Goal: Check status: Check status

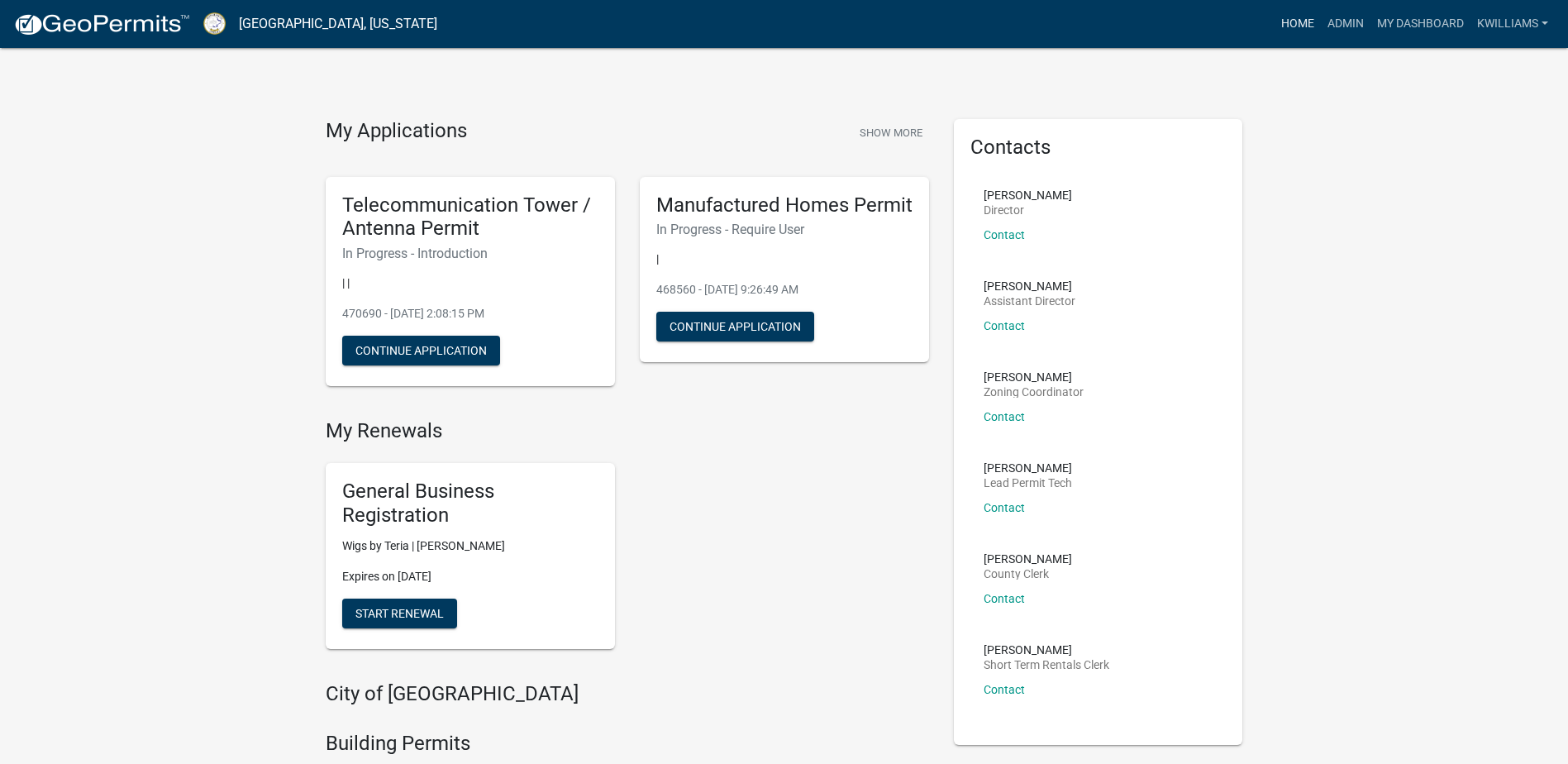
drag, startPoint x: 1262, startPoint y: 23, endPoint x: 1277, endPoint y: 20, distance: 15.3
click at [1275, 20] on div "Home Admin My Dashboard kwilliams Admin Account Contractor Profile Logout" at bounding box center [1003, 24] width 1105 height 32
click at [1277, 20] on link "Home" at bounding box center [1297, 24] width 46 height 32
click at [1338, 23] on link "Admin" at bounding box center [1345, 24] width 49 height 32
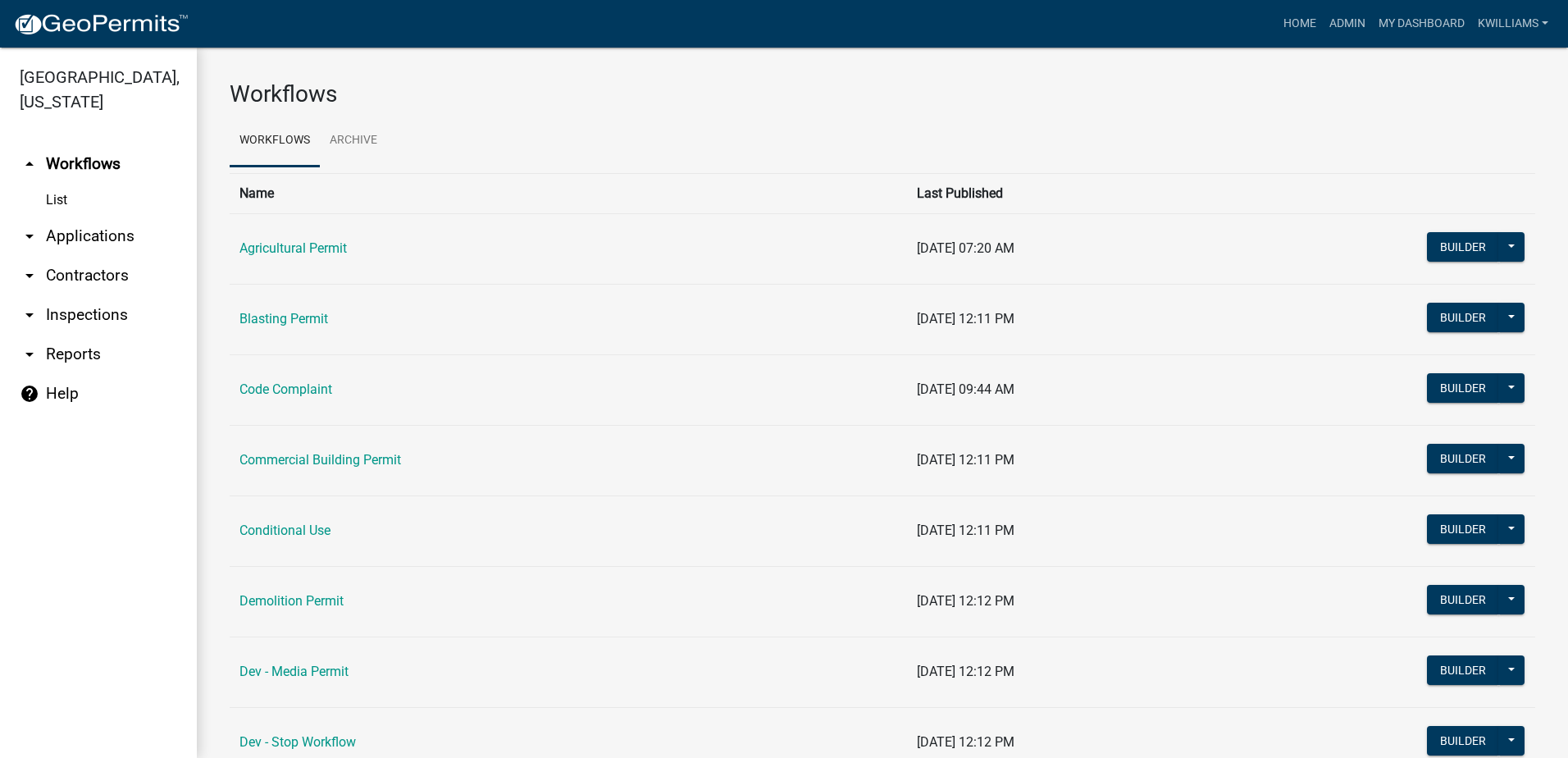
click at [113, 221] on link "arrow_drop_down Applications" at bounding box center [99, 236] width 197 height 40
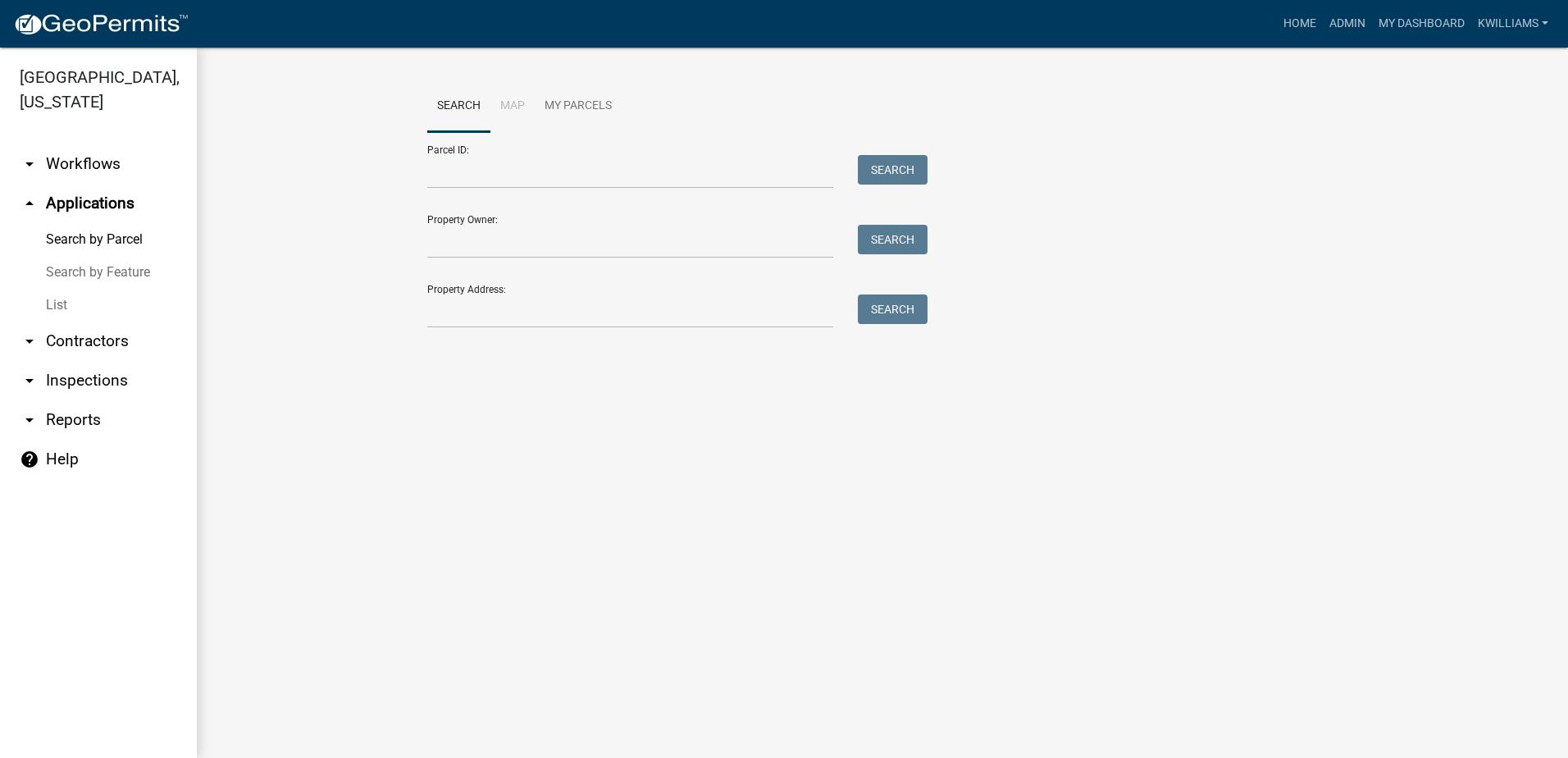
click at [45, 303] on link "List" at bounding box center [99, 306] width 197 height 33
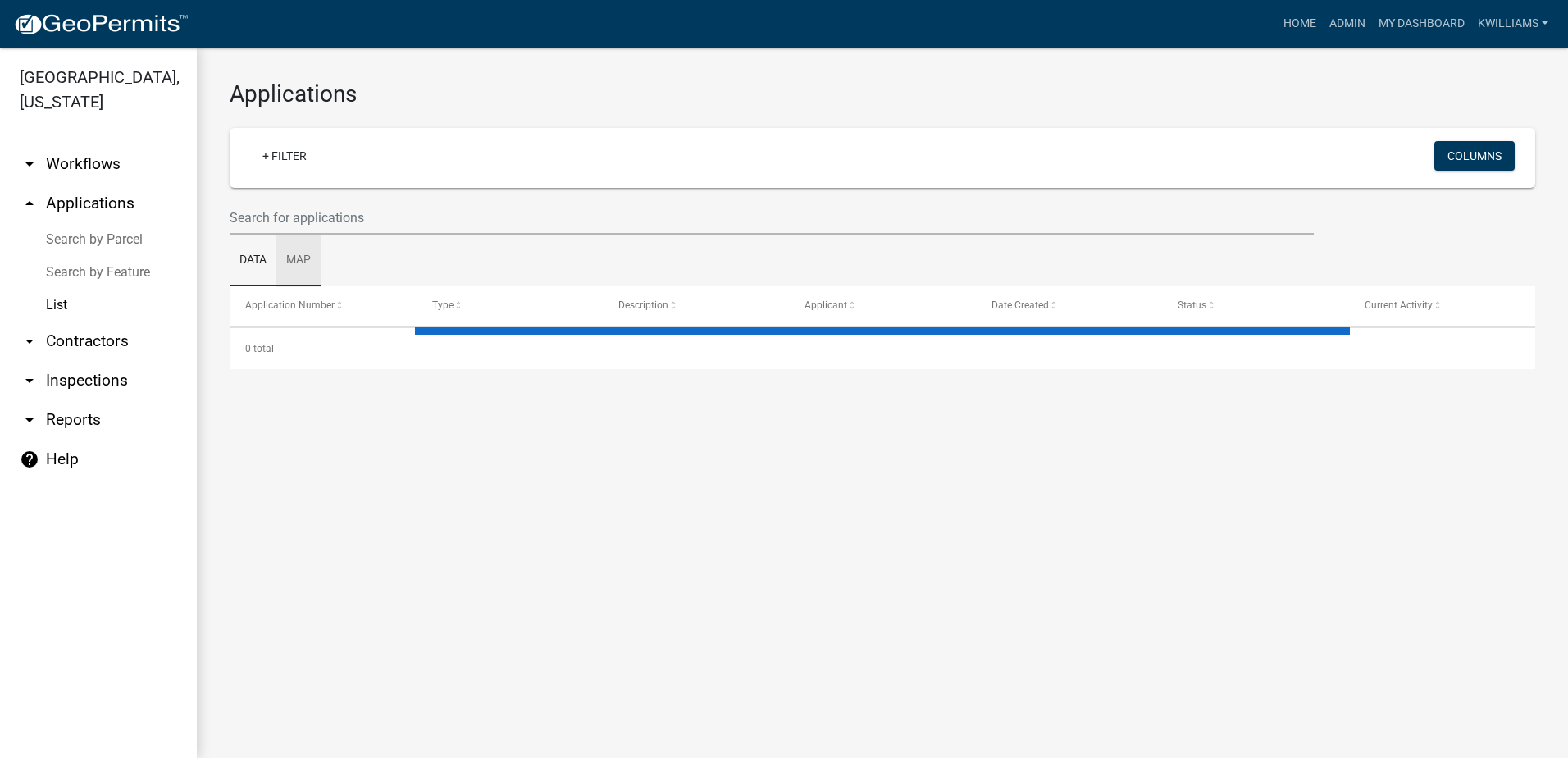
click at [287, 233] on wm-datatable "+ Filter Columns Data Map Application Number Type Description Applicant Date Cr…" at bounding box center [882, 248] width 1305 height 241
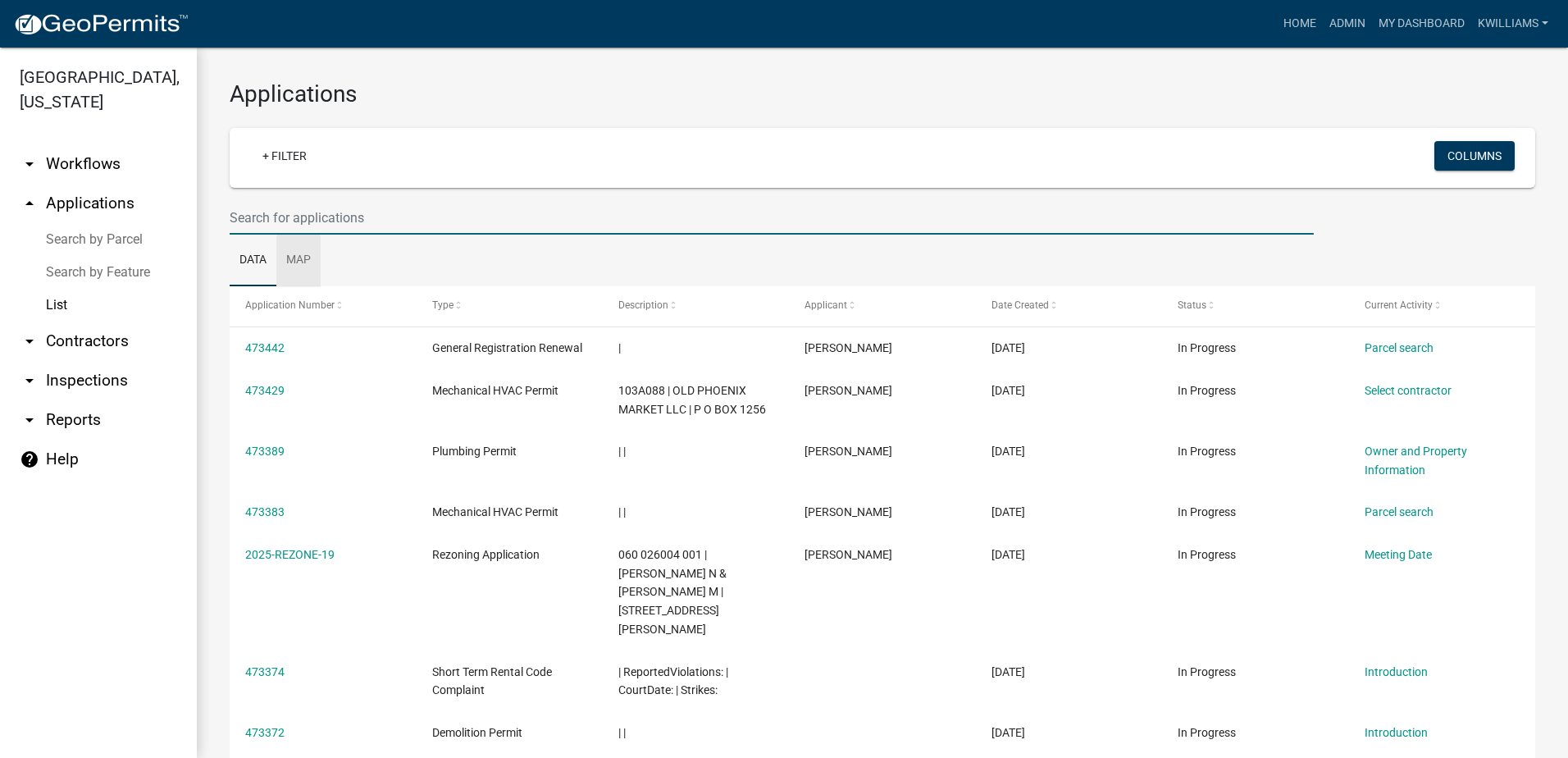
click at [292, 206] on input "text" at bounding box center [771, 218] width 1084 height 34
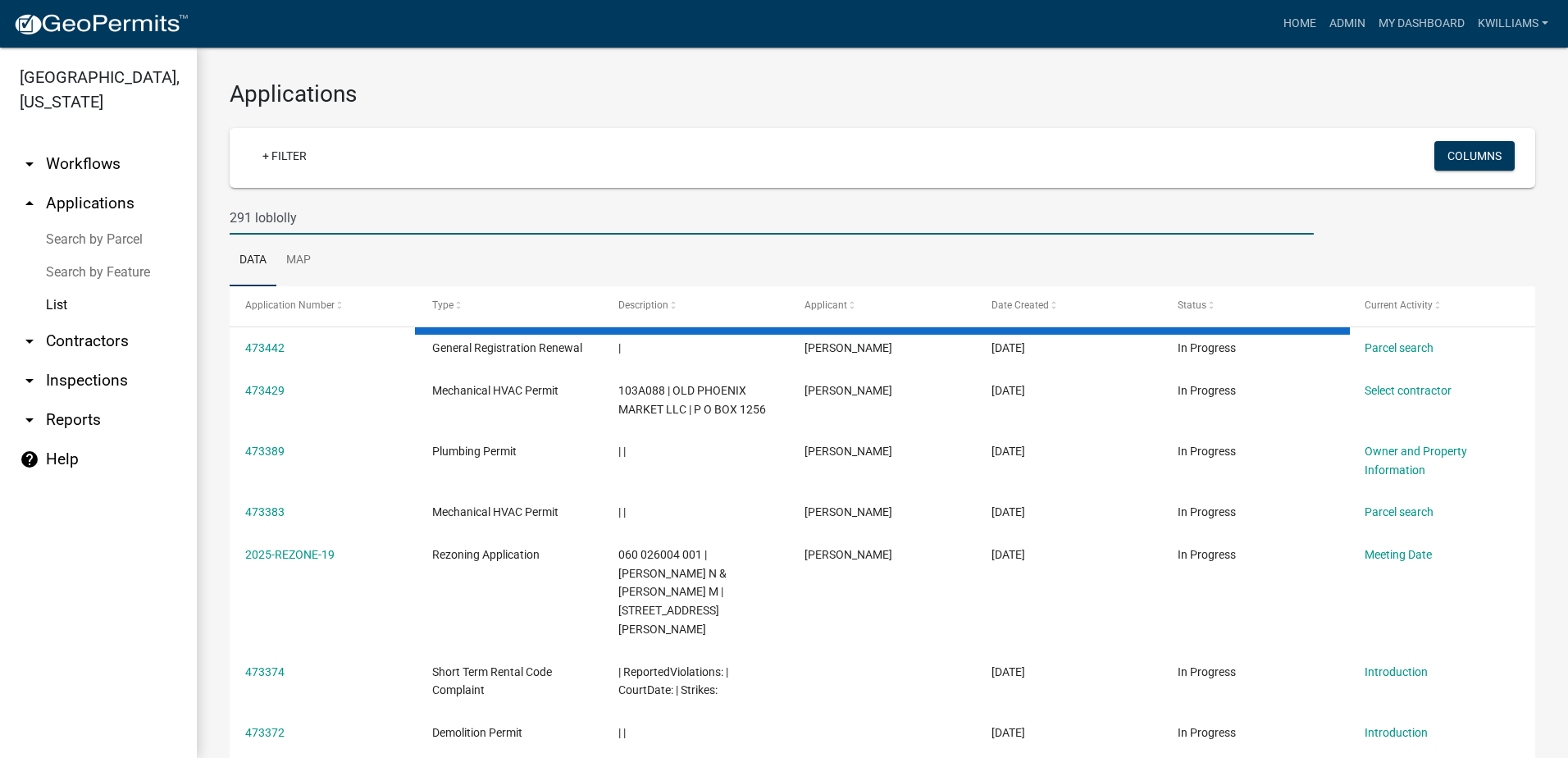
type input "291 loblolly"
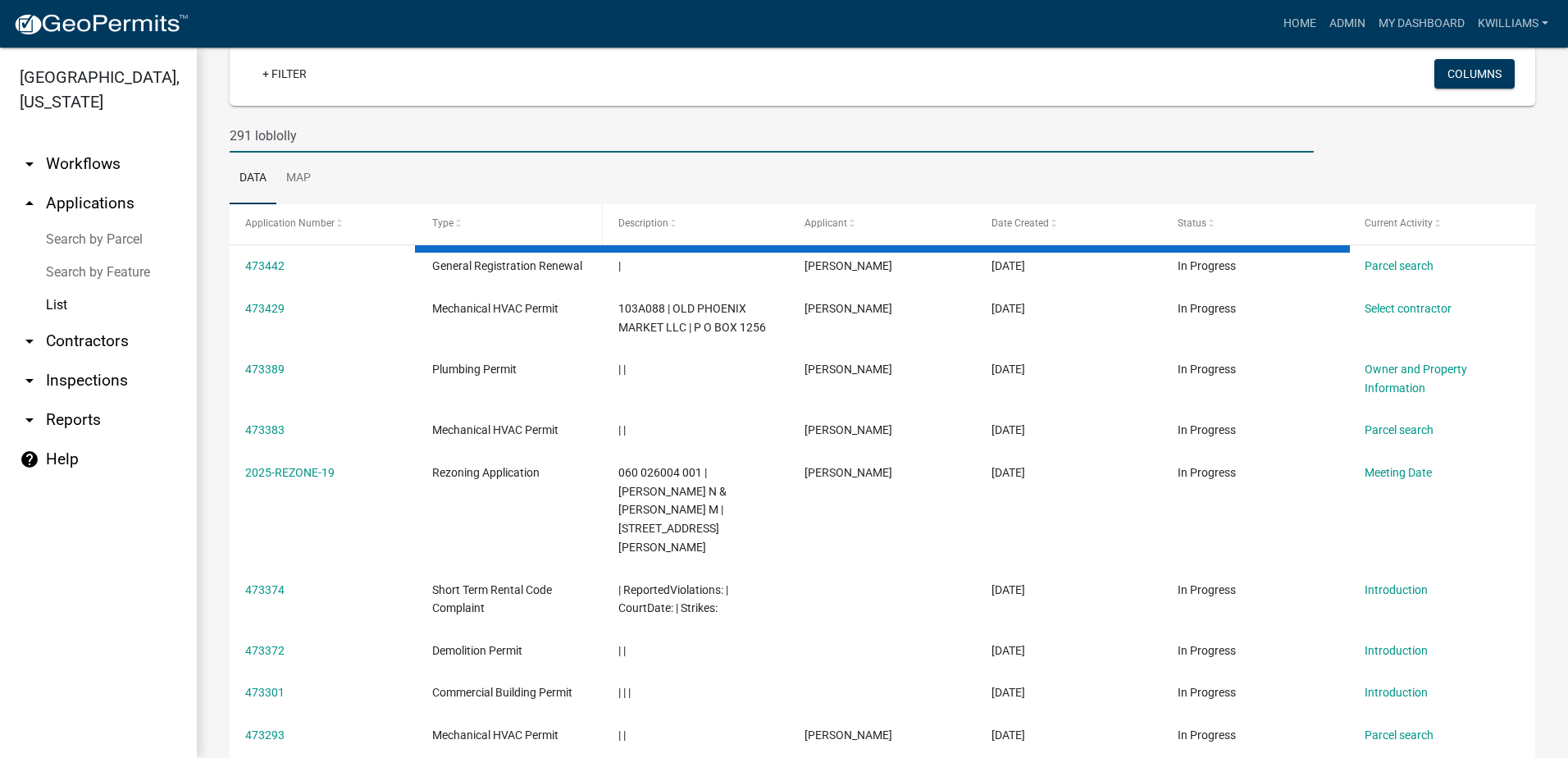
scroll to position [76, 0]
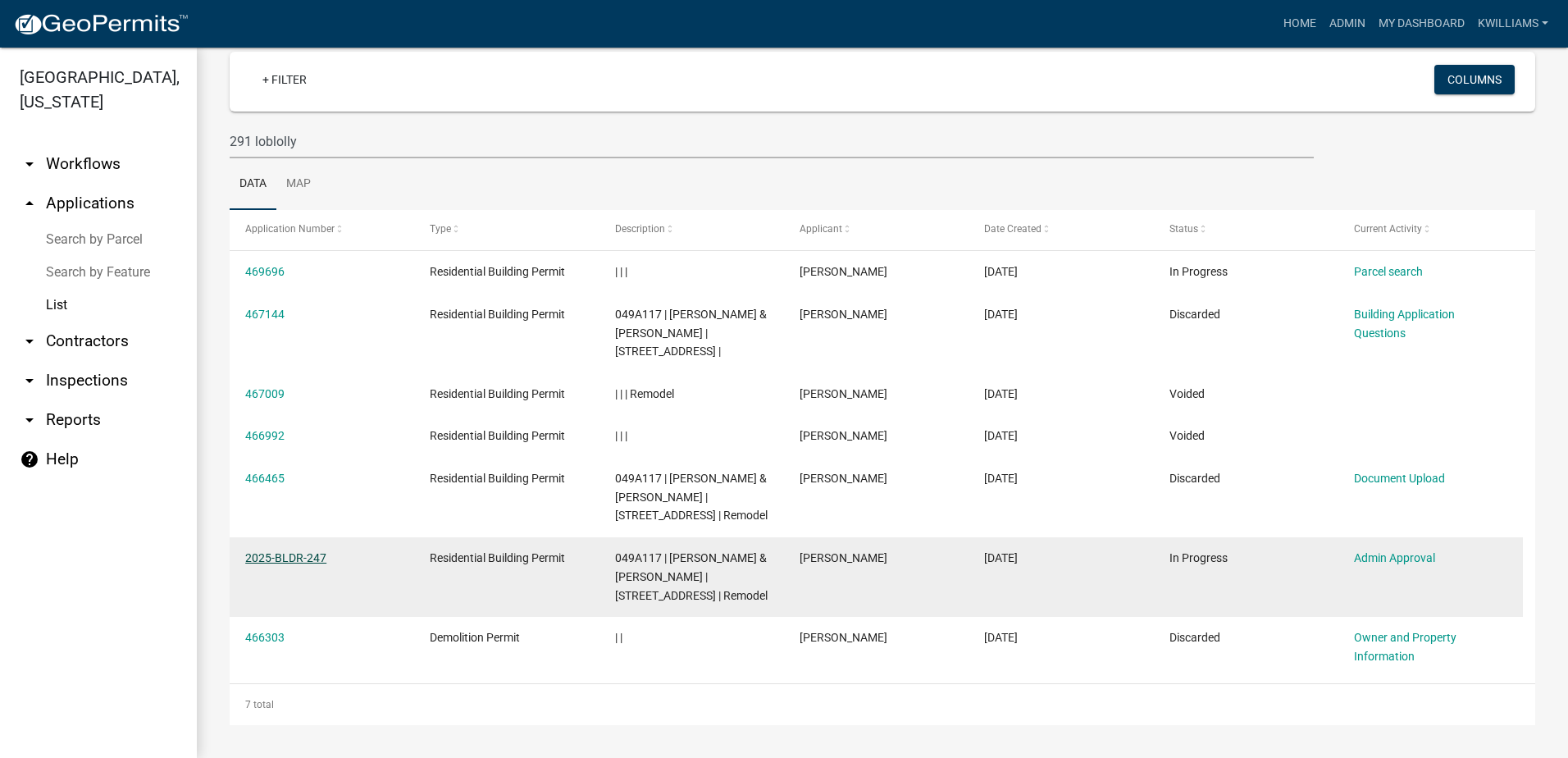
click at [275, 553] on link "2025-BLDR-247" at bounding box center [286, 558] width 81 height 13
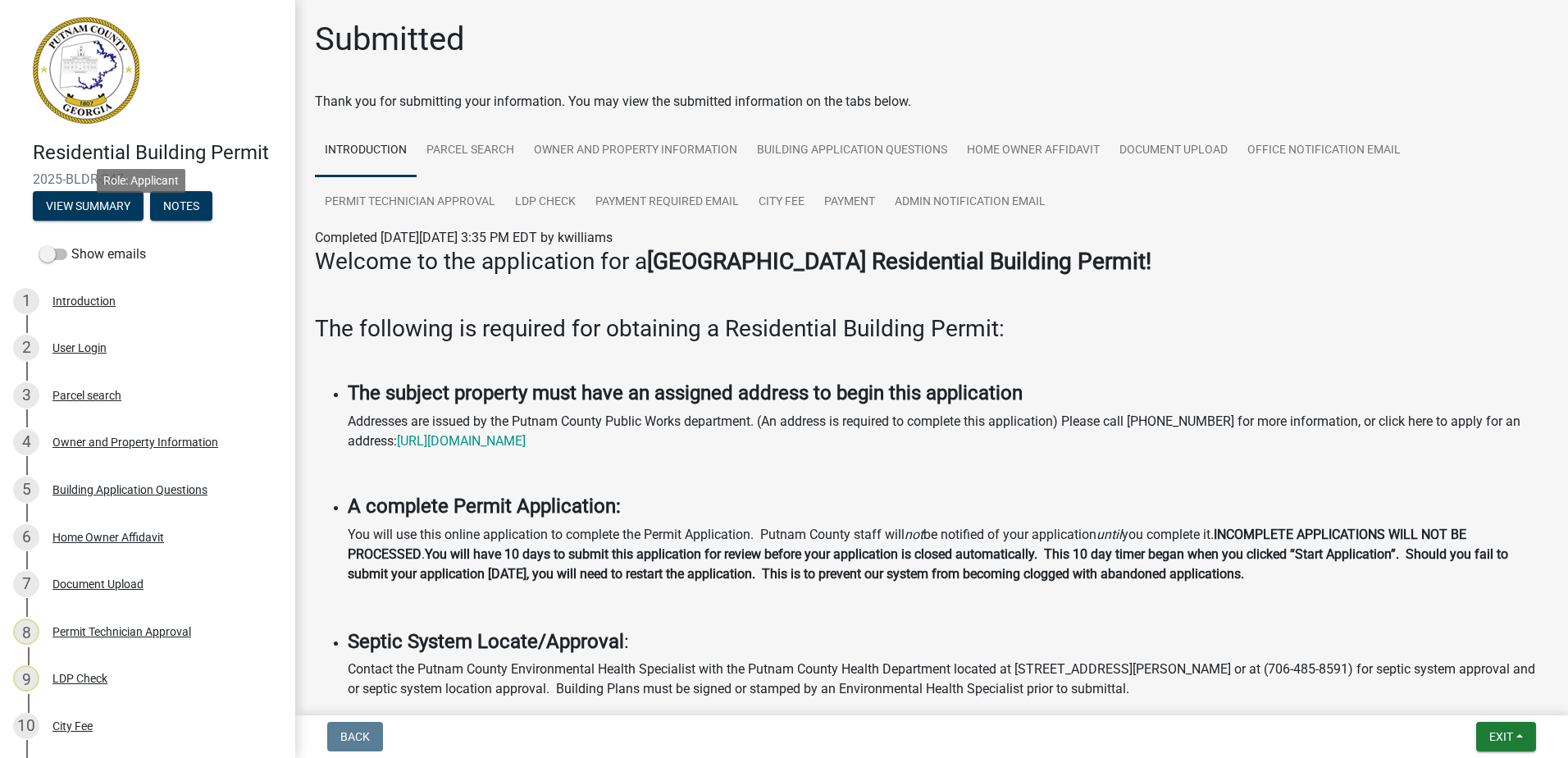
scroll to position [287, 0]
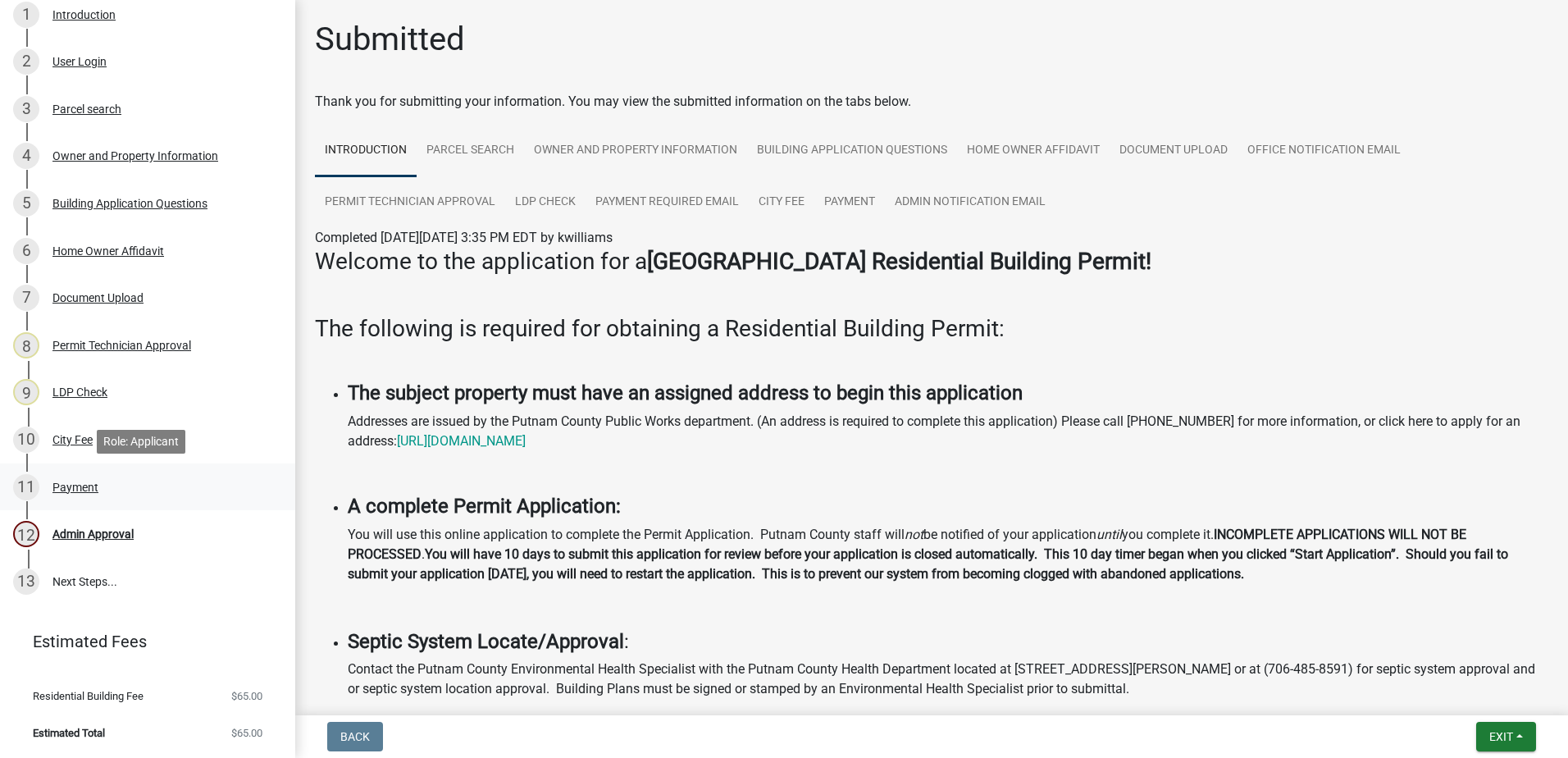
click at [97, 495] on div "11 Payment" at bounding box center [141, 487] width 256 height 27
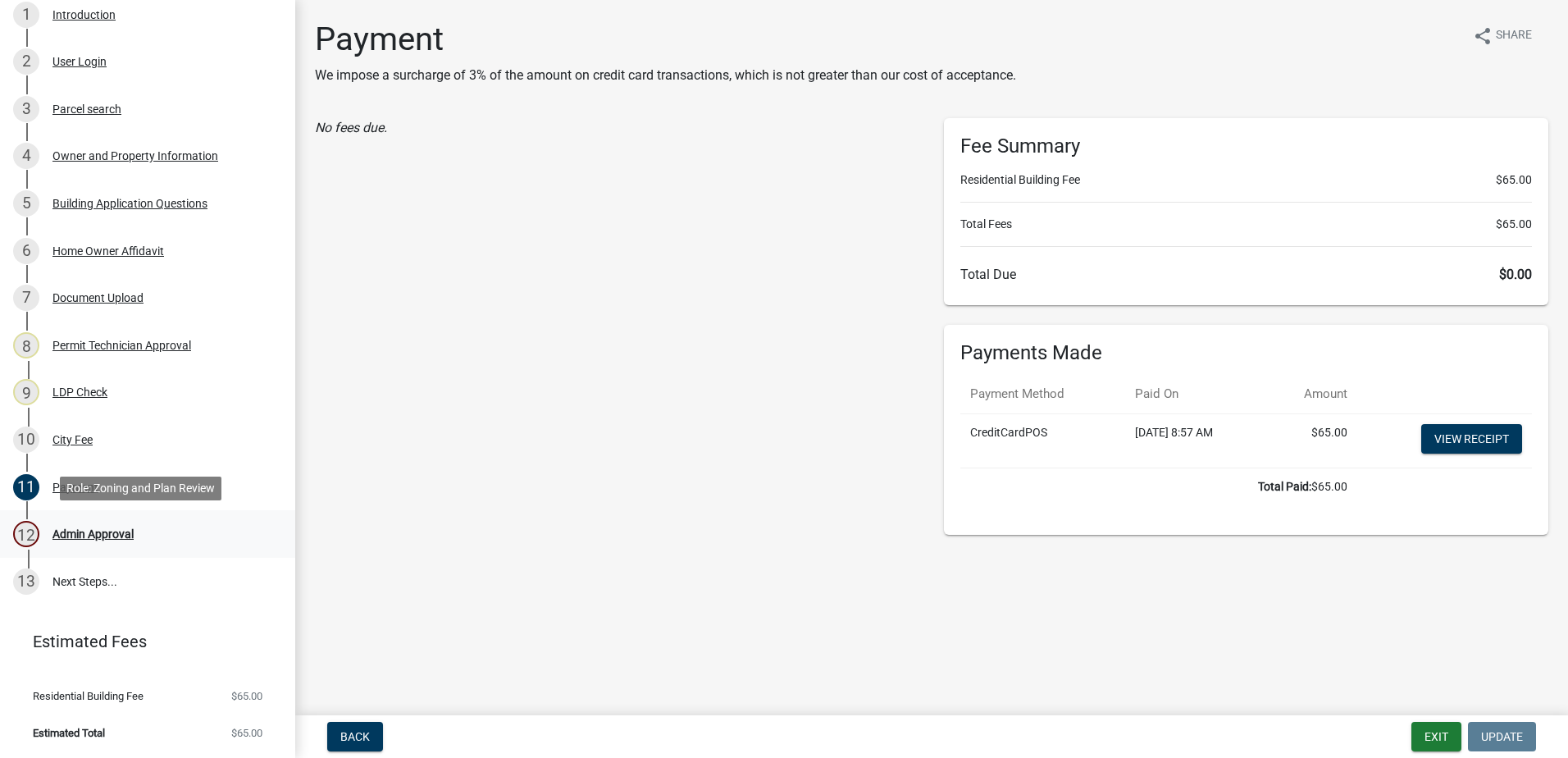
click at [94, 519] on link "12 Admin Approval" at bounding box center [147, 533] width 295 height 47
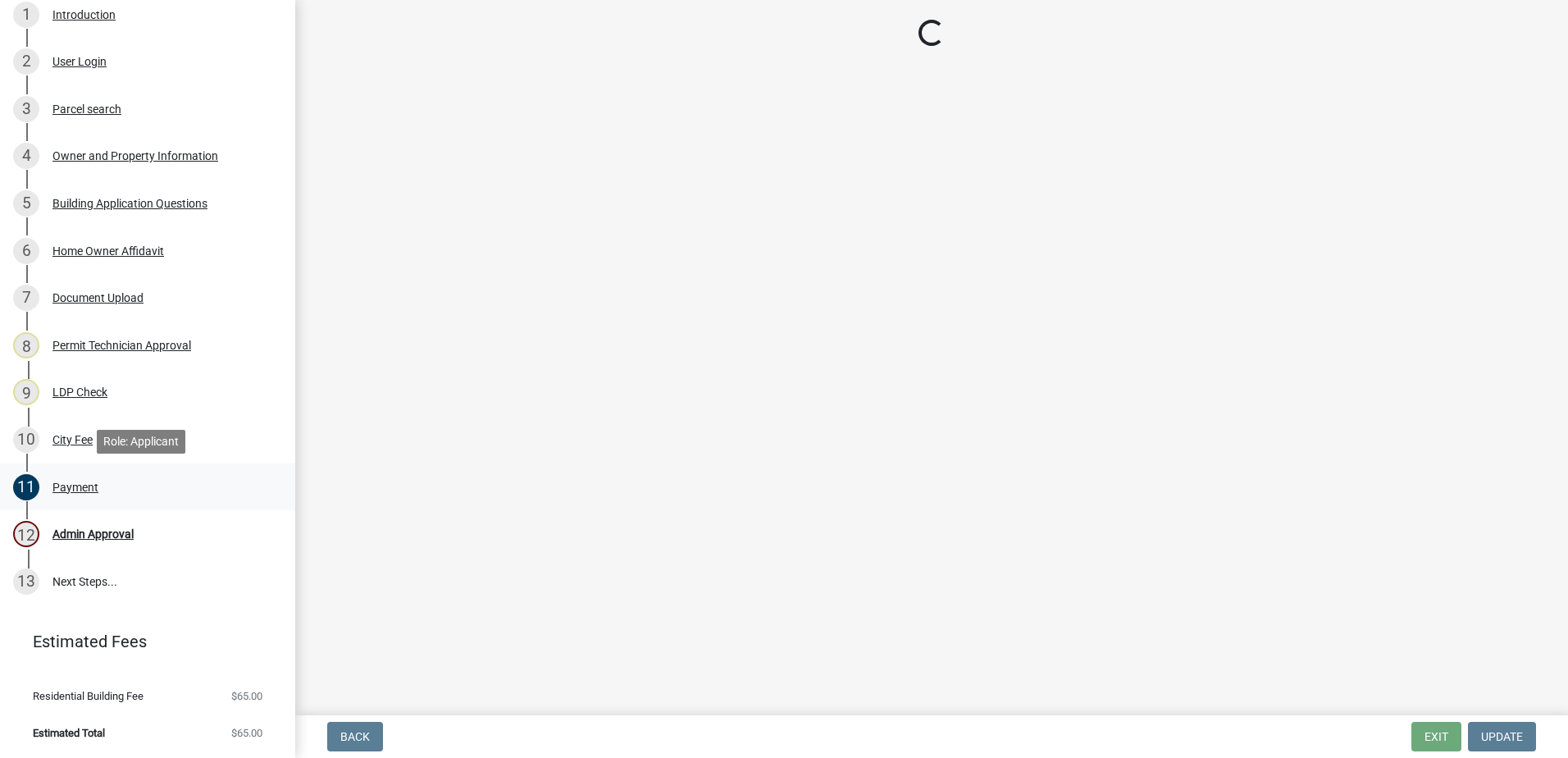
click at [67, 489] on div "Payment" at bounding box center [75, 487] width 46 height 12
click at [118, 533] on div "Admin Approval" at bounding box center [93, 534] width 81 height 12
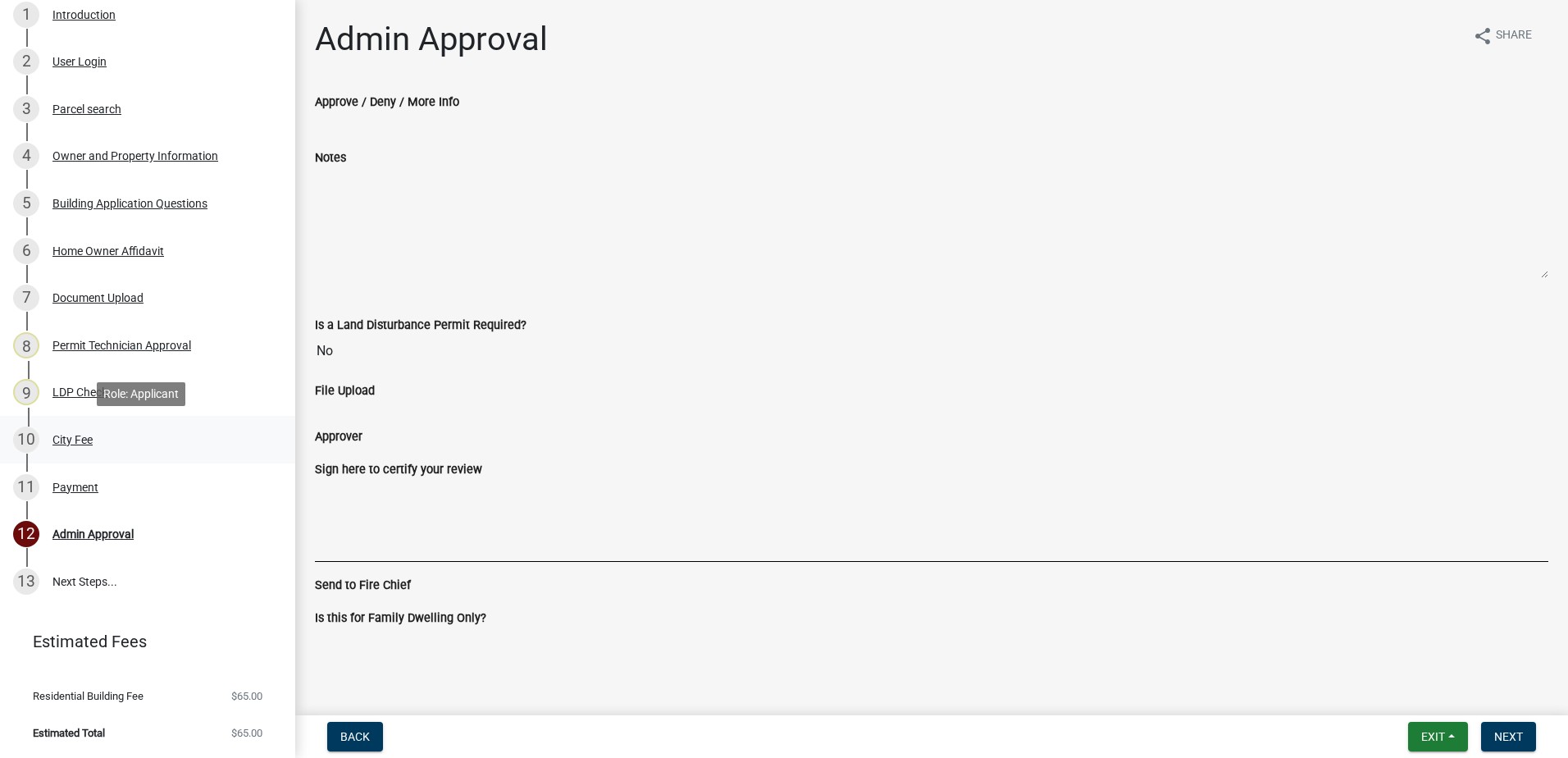
click at [80, 437] on div "City Fee" at bounding box center [72, 440] width 41 height 12
drag, startPoint x: 76, startPoint y: 471, endPoint x: 75, endPoint y: 488, distance: 17.0
click at [75, 472] on link "11 Payment" at bounding box center [147, 486] width 295 height 47
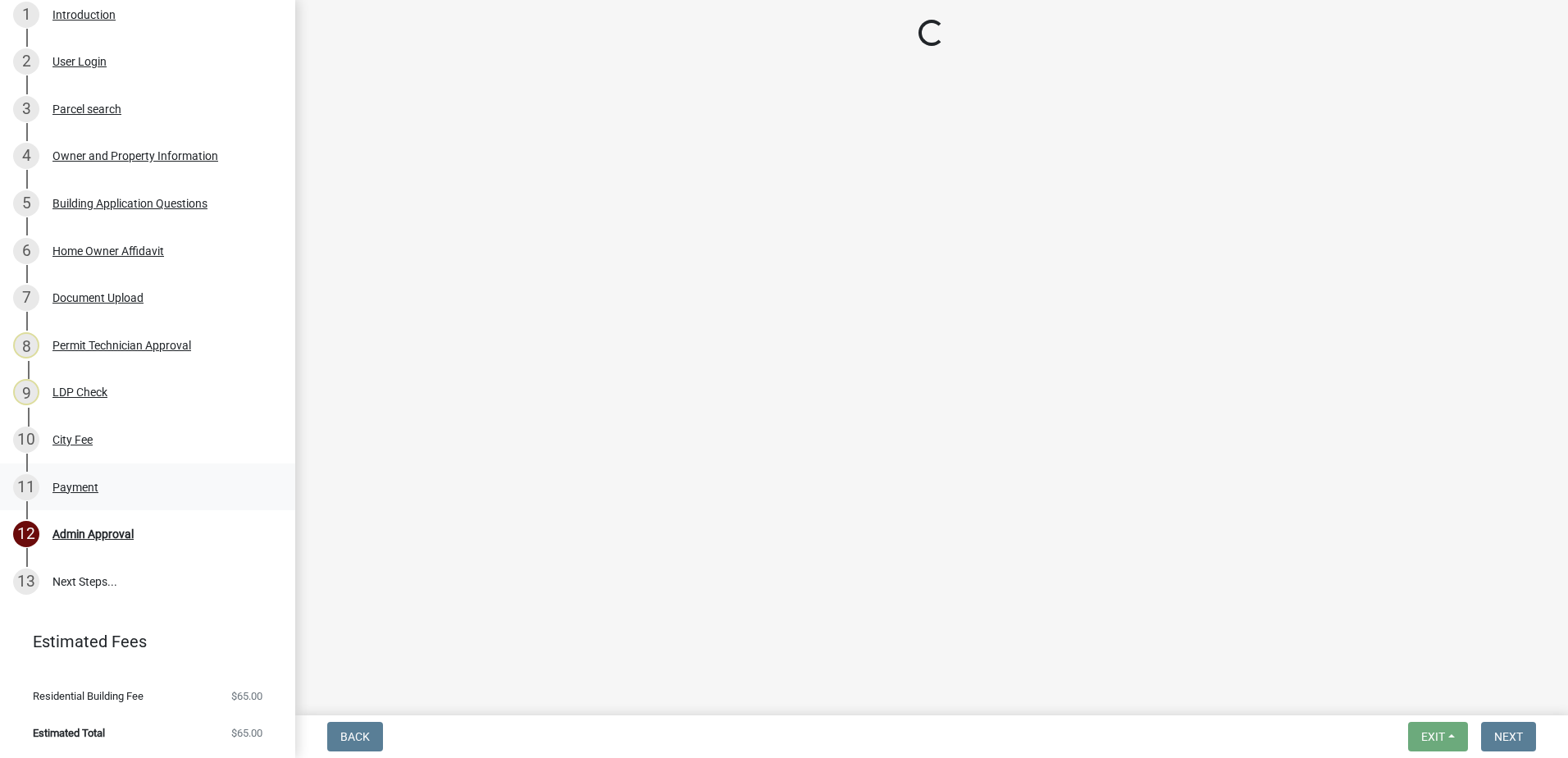
click at [76, 488] on div "Payment" at bounding box center [75, 487] width 46 height 12
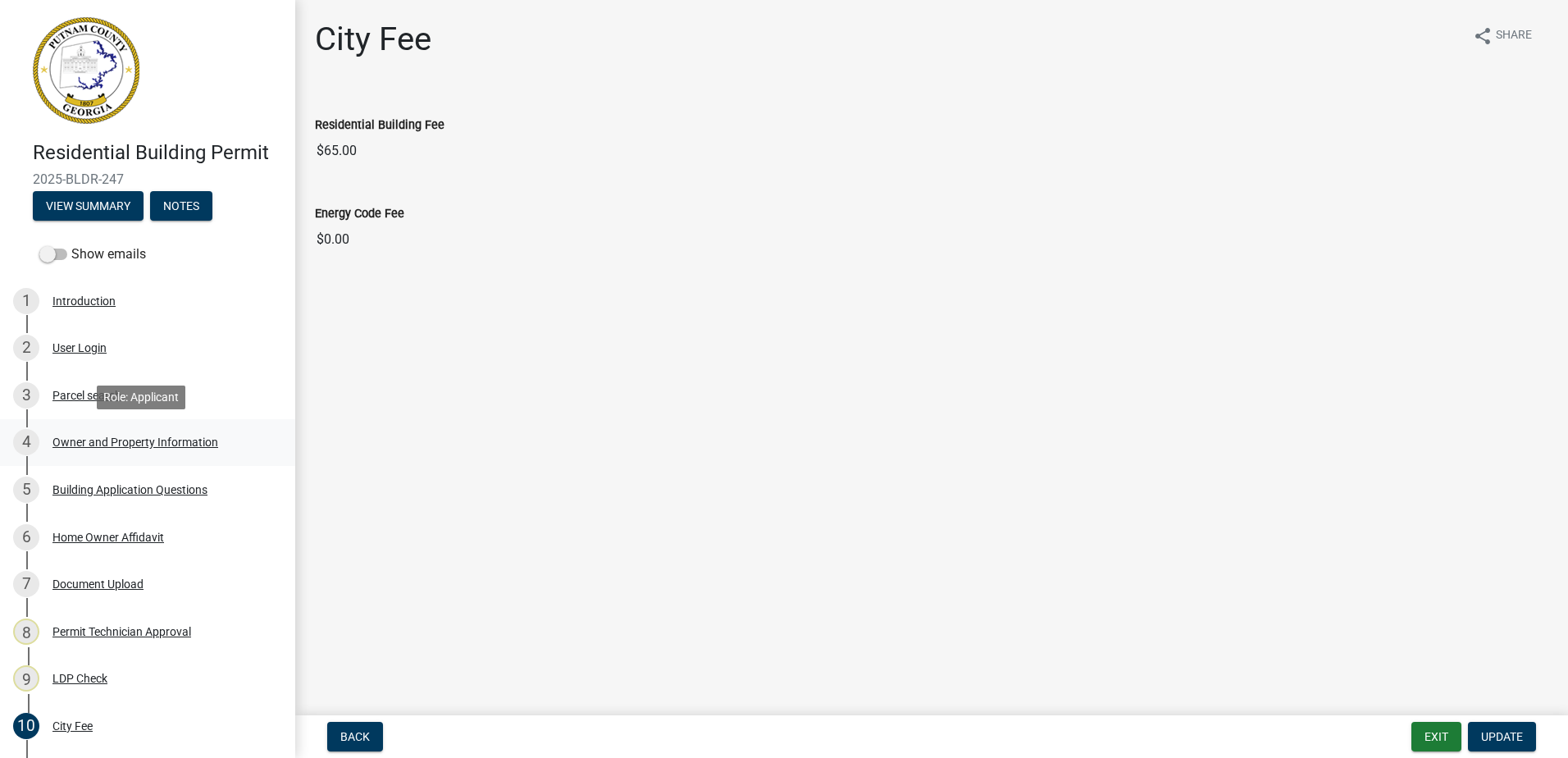
click at [117, 422] on link "4 Owner and Property Information" at bounding box center [147, 442] width 295 height 47
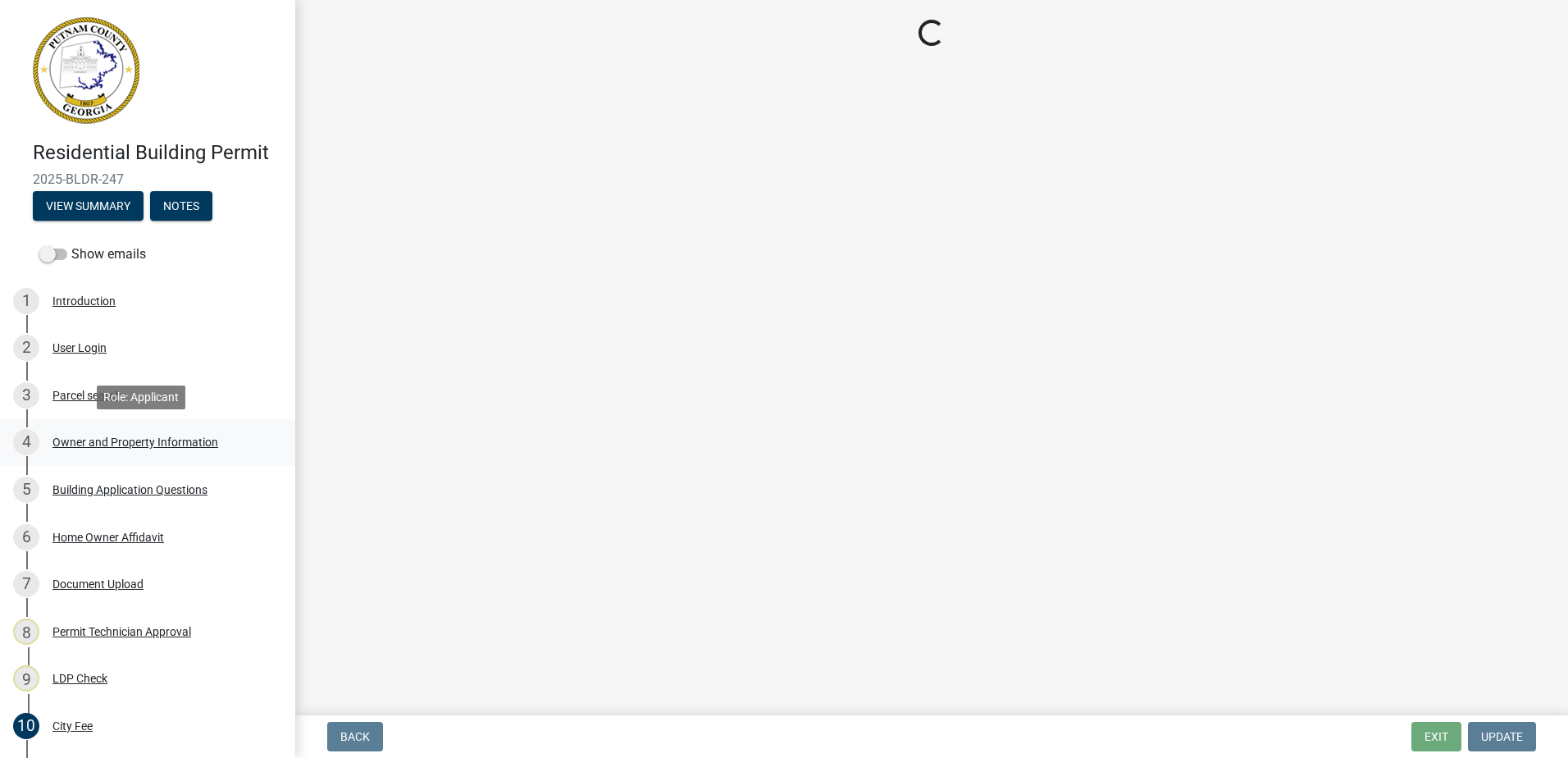
click at [111, 437] on div "Owner and Property Information" at bounding box center [135, 442] width 166 height 12
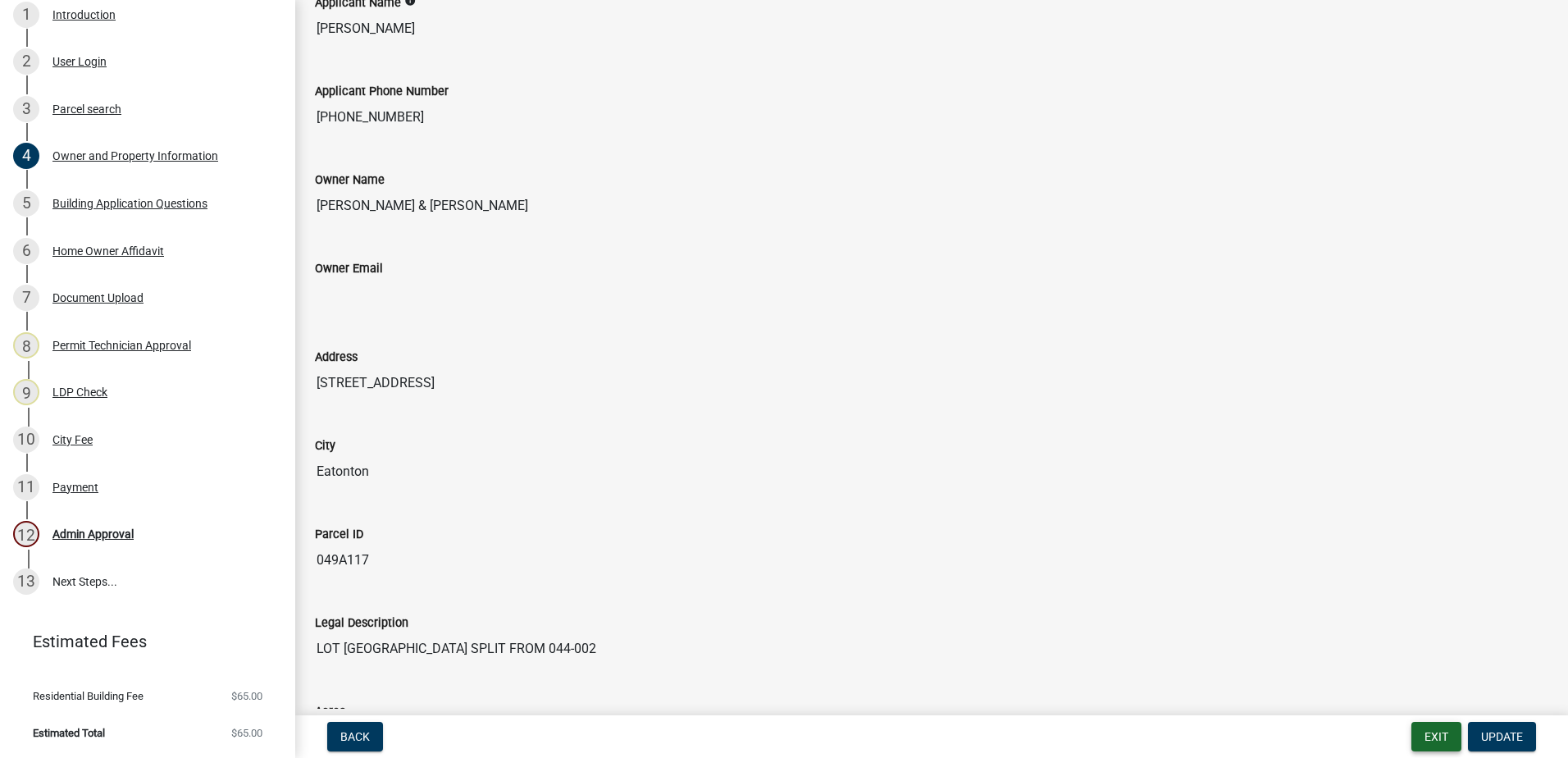
scroll to position [164, 0]
click at [1434, 727] on button "Exit" at bounding box center [1436, 736] width 50 height 30
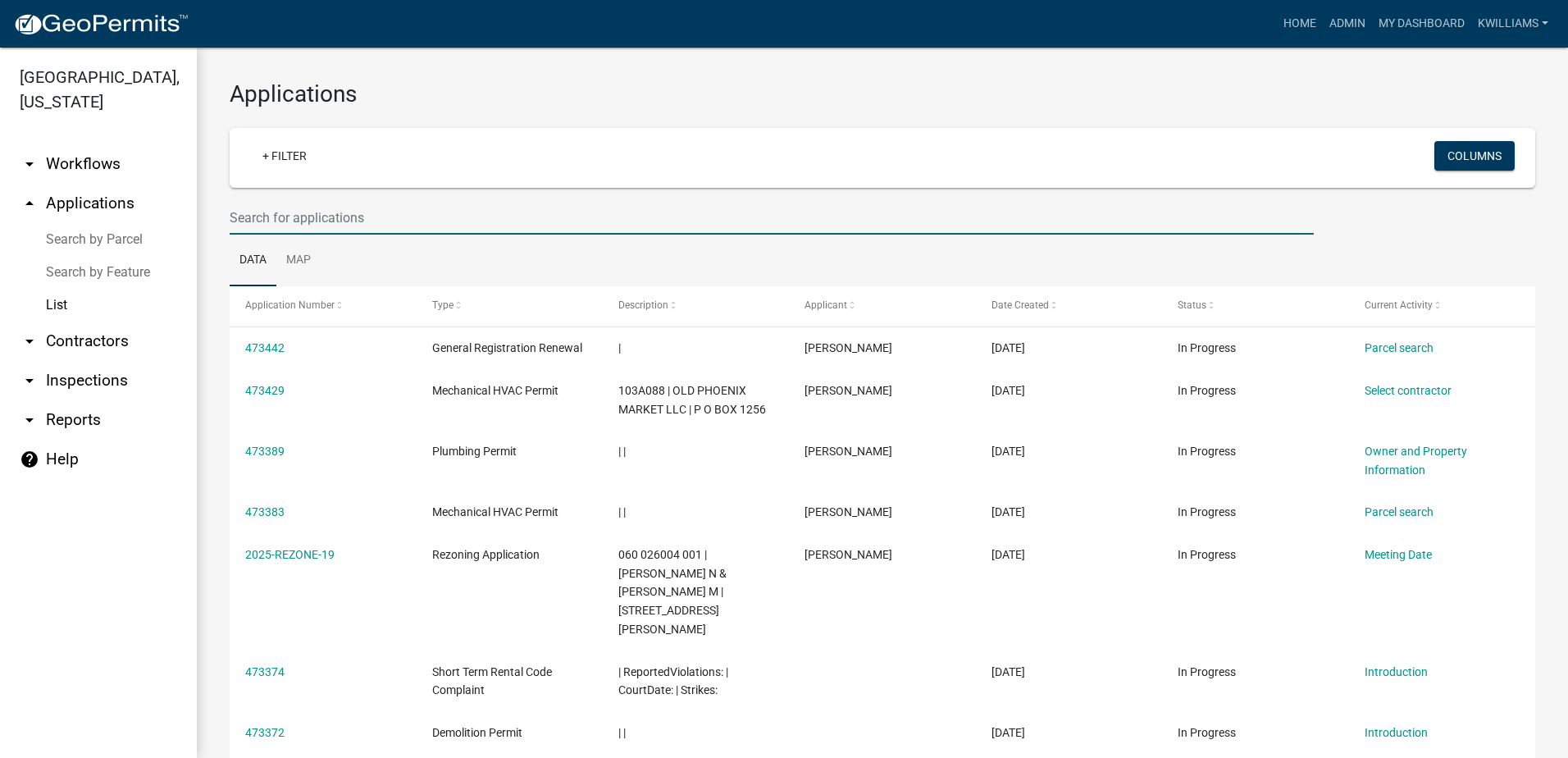
click at [306, 213] on input "text" at bounding box center [771, 218] width 1084 height 34
